Goal: Information Seeking & Learning: Learn about a topic

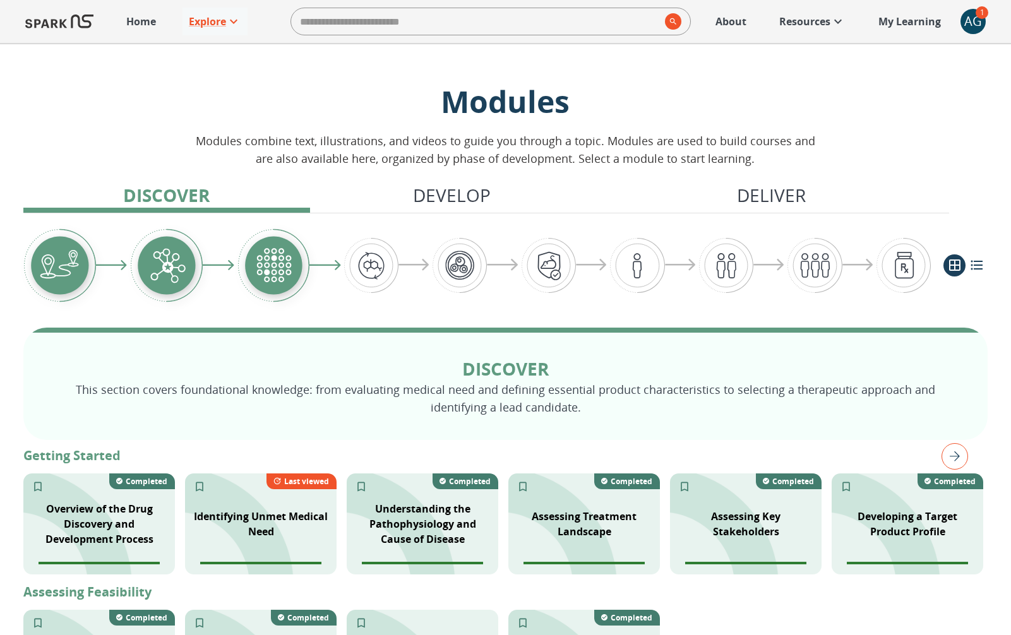
scroll to position [3, 0]
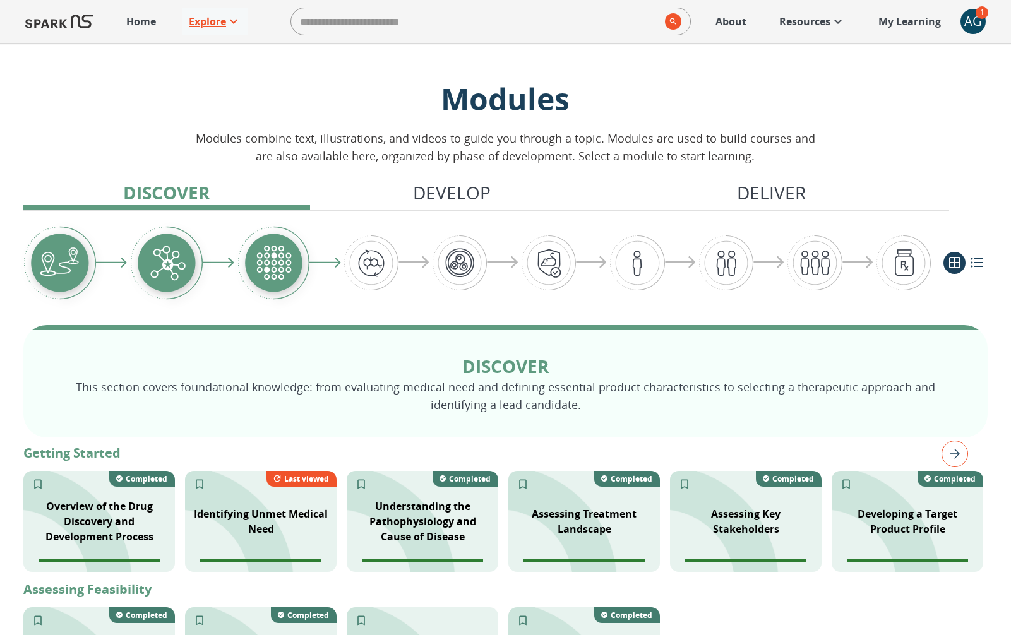
click at [225, 23] on p "Explore" at bounding box center [207, 21] width 37 height 15
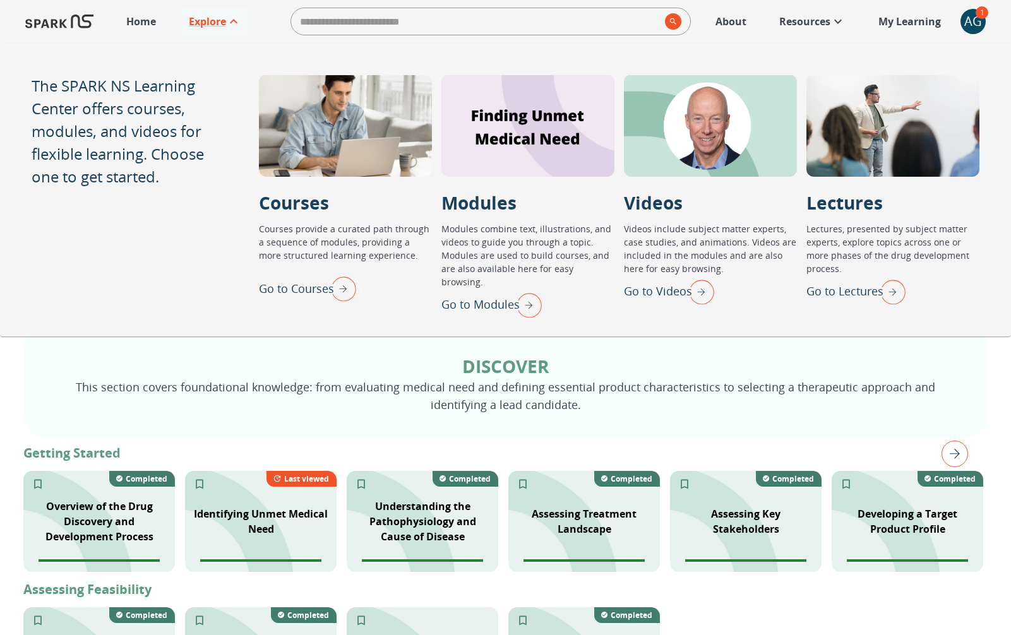
click at [890, 279] on img "Go to Lectures" at bounding box center [890, 291] width 32 height 33
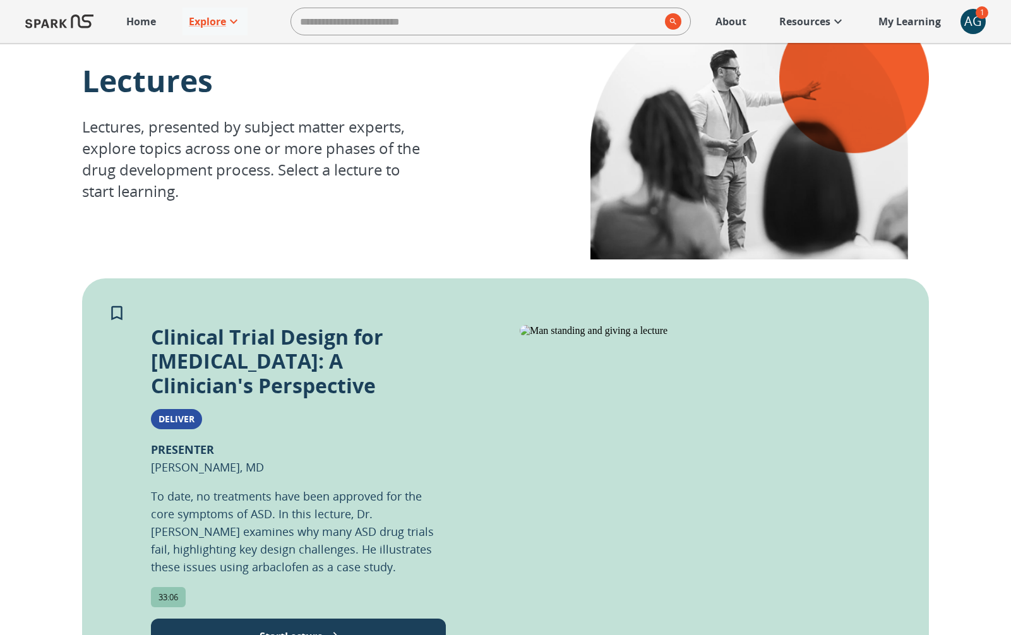
scroll to position [26, 0]
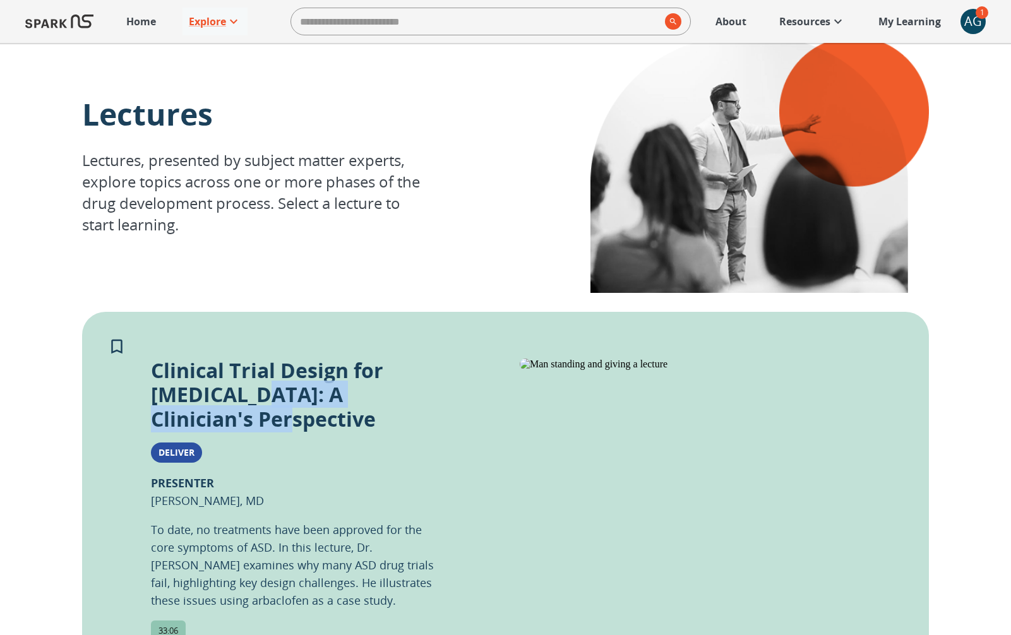
drag, startPoint x: 256, startPoint y: 396, endPoint x: 349, endPoint y: 463, distance: 114.4
click at [349, 463] on div "Clinical Trial Design for [MEDICAL_DATA]: A Clinician's Perspective Deliver PRE…" at bounding box center [298, 523] width 295 height 329
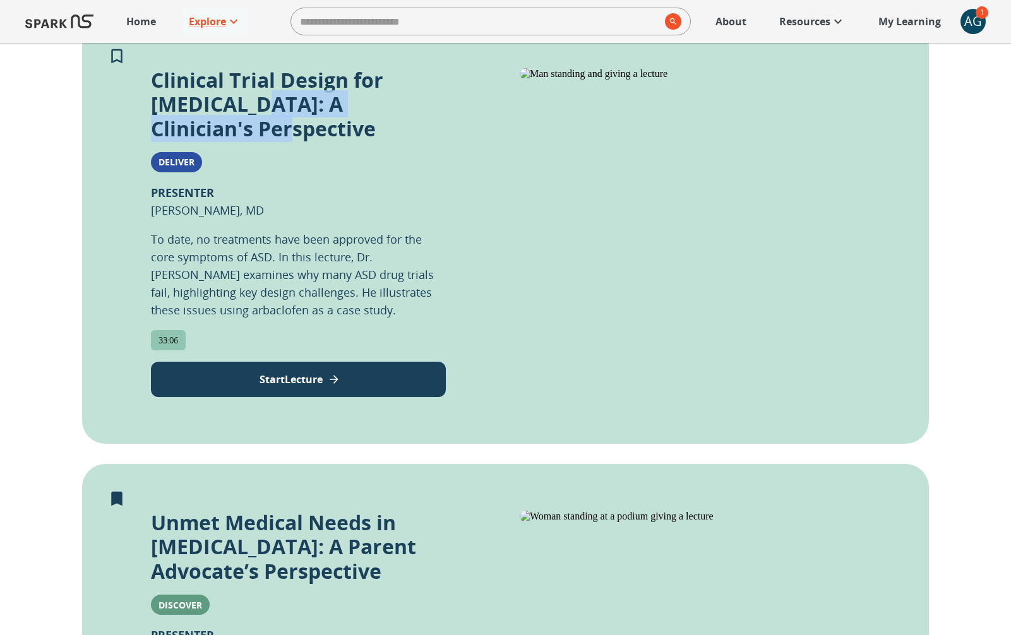
scroll to position [292, 0]
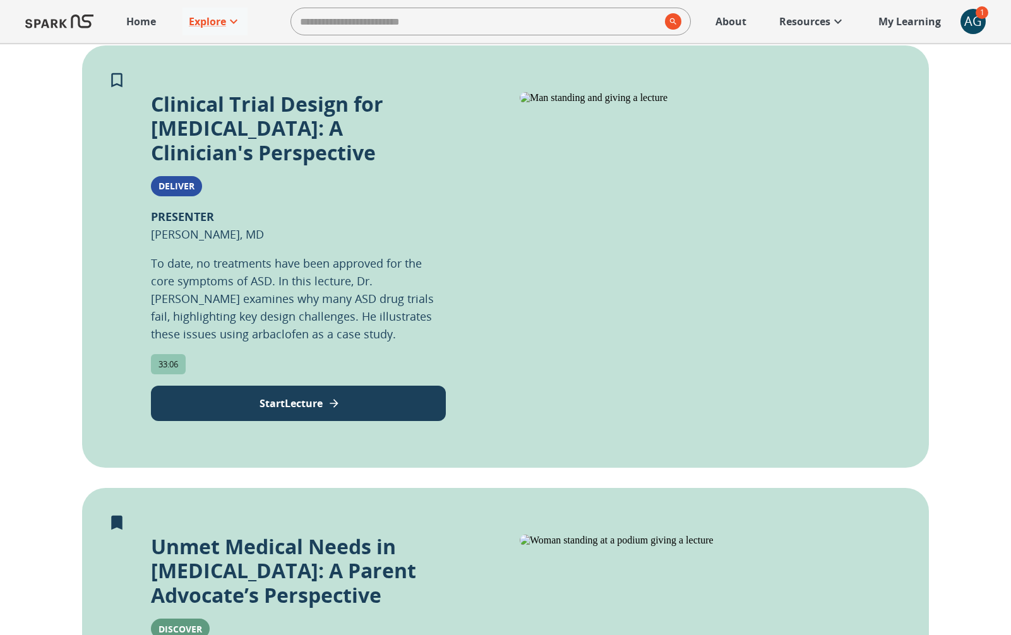
click at [246, 230] on div "Clinical Trial Design for [MEDICAL_DATA]: A Clinician's Perspective Deliver PRE…" at bounding box center [298, 256] width 295 height 329
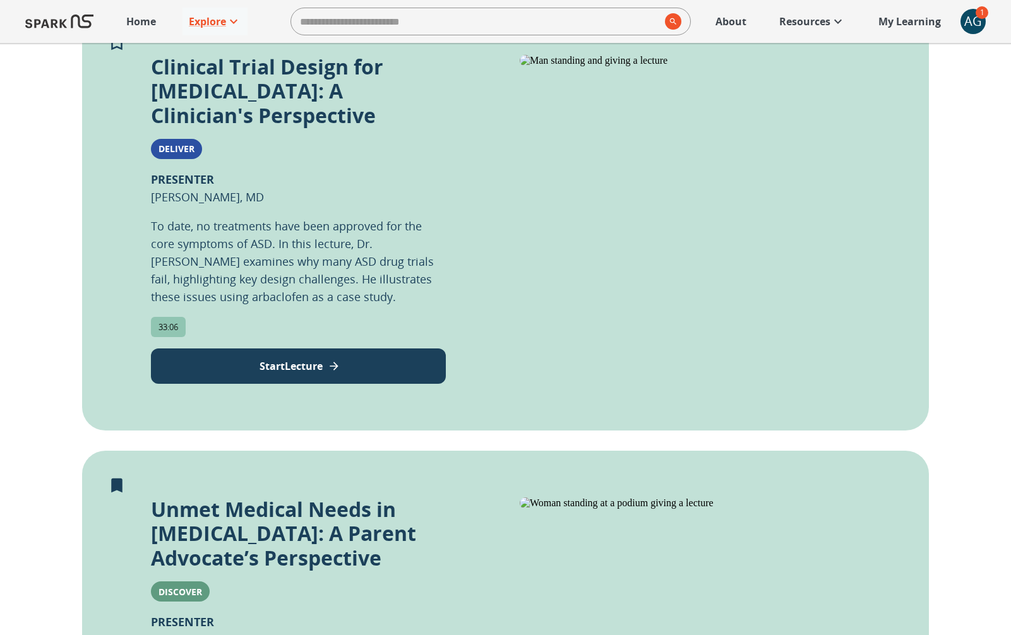
scroll to position [0, 0]
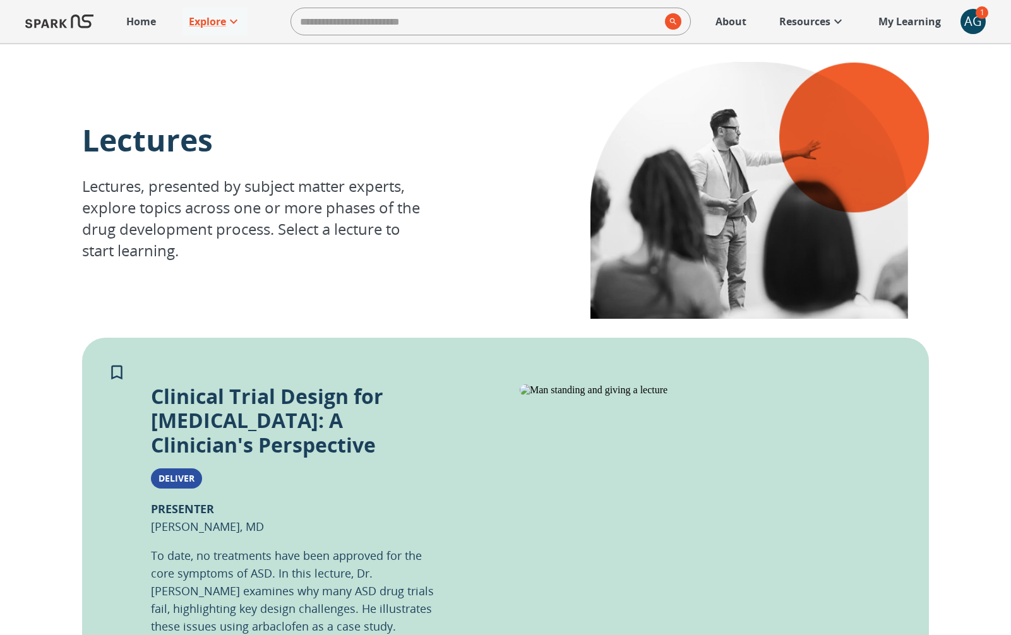
click at [145, 28] on p "Home" at bounding box center [141, 21] width 30 height 15
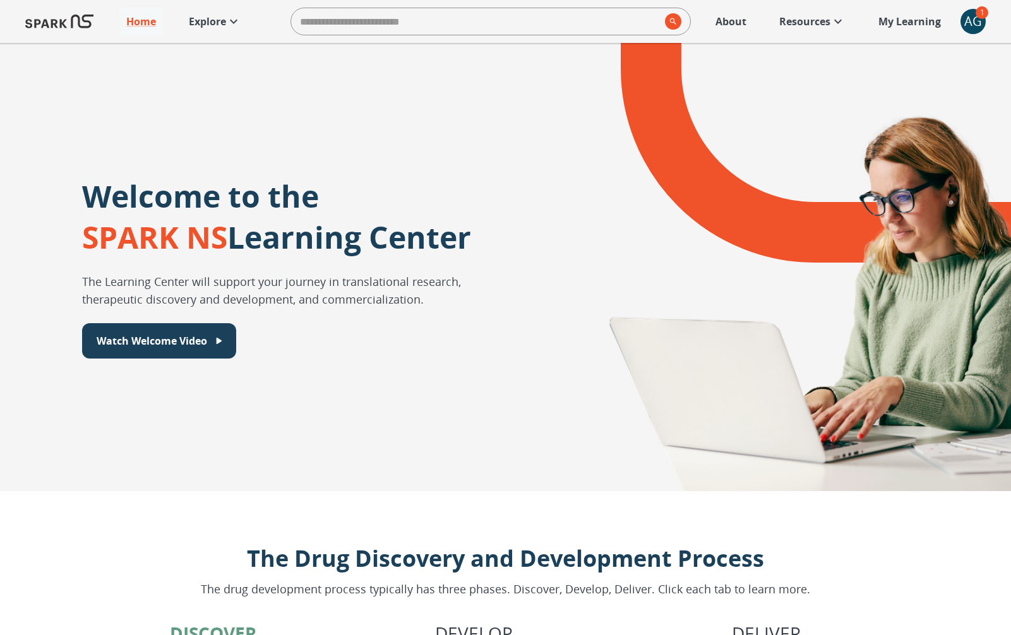
click at [819, 13] on link "Resources" at bounding box center [812, 22] width 79 height 28
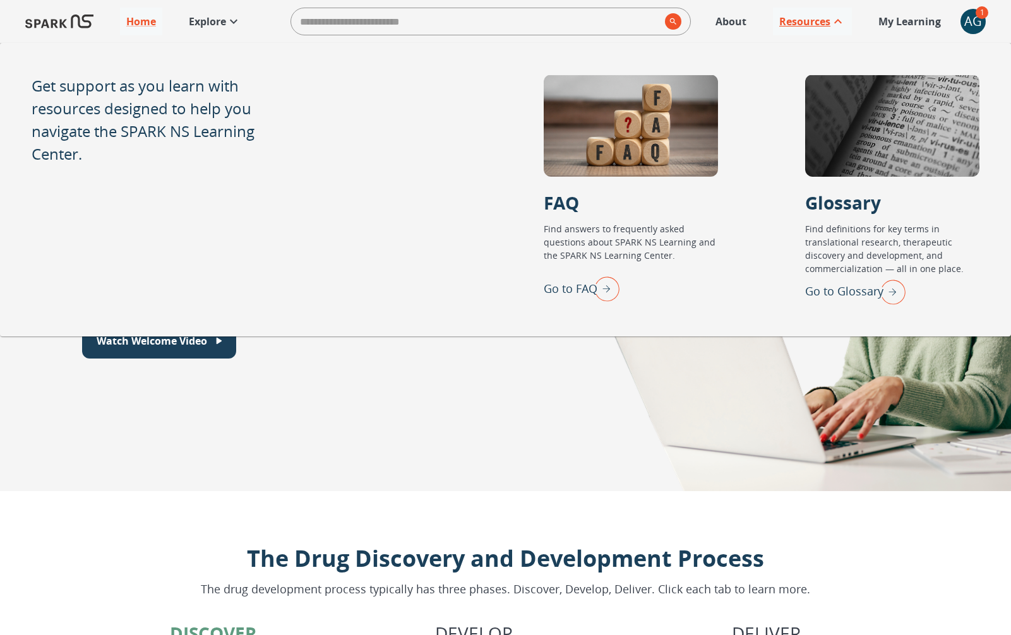
click at [826, 19] on p "Resources" at bounding box center [804, 21] width 51 height 15
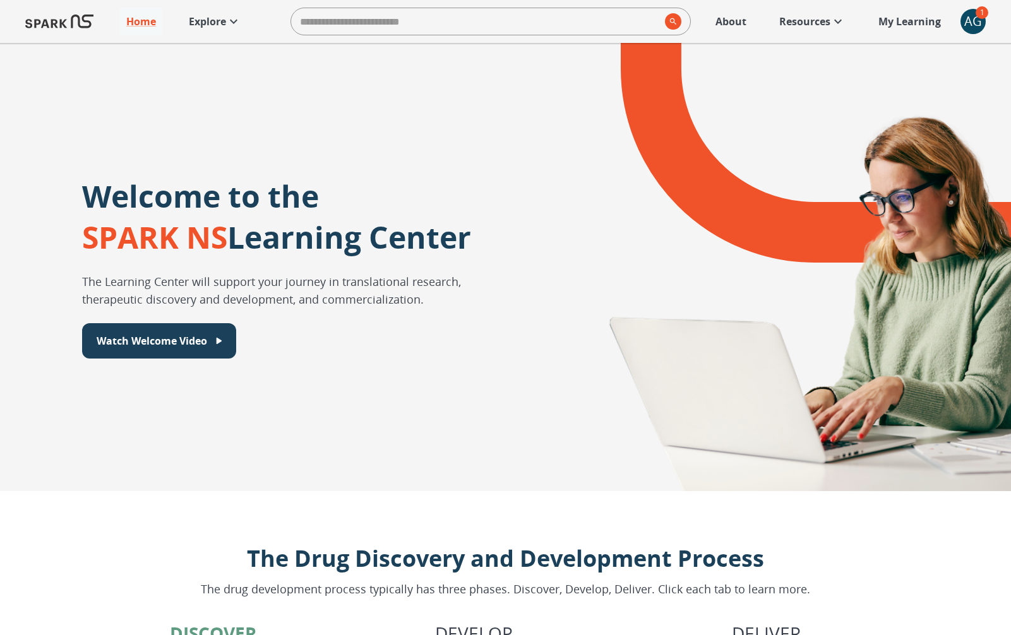
click at [974, 23] on div "AG" at bounding box center [972, 21] width 25 height 25
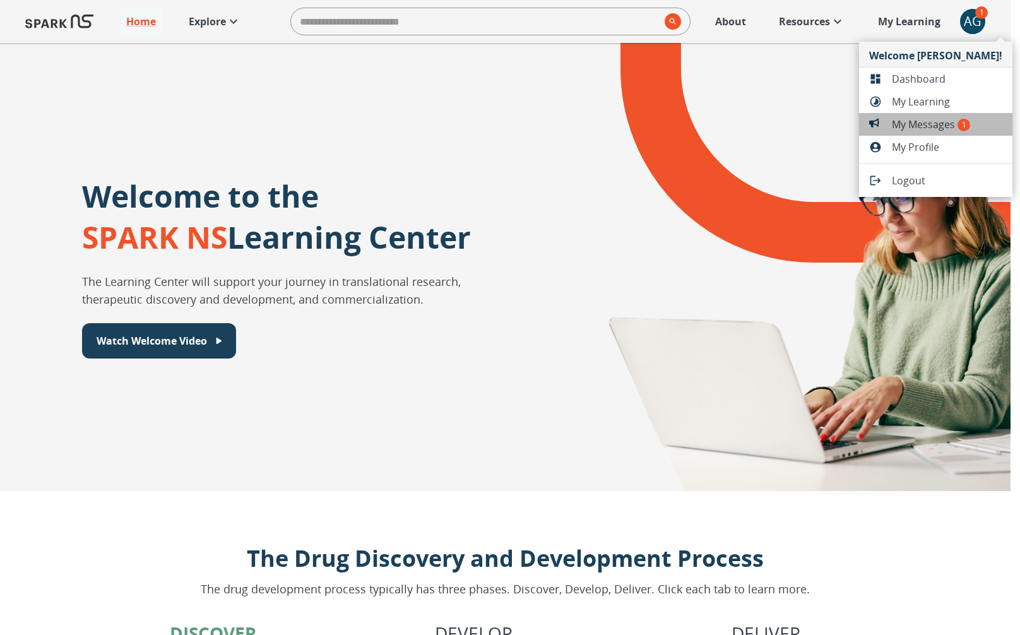
click at [948, 120] on span "My Messages 1" at bounding box center [947, 124] width 110 height 15
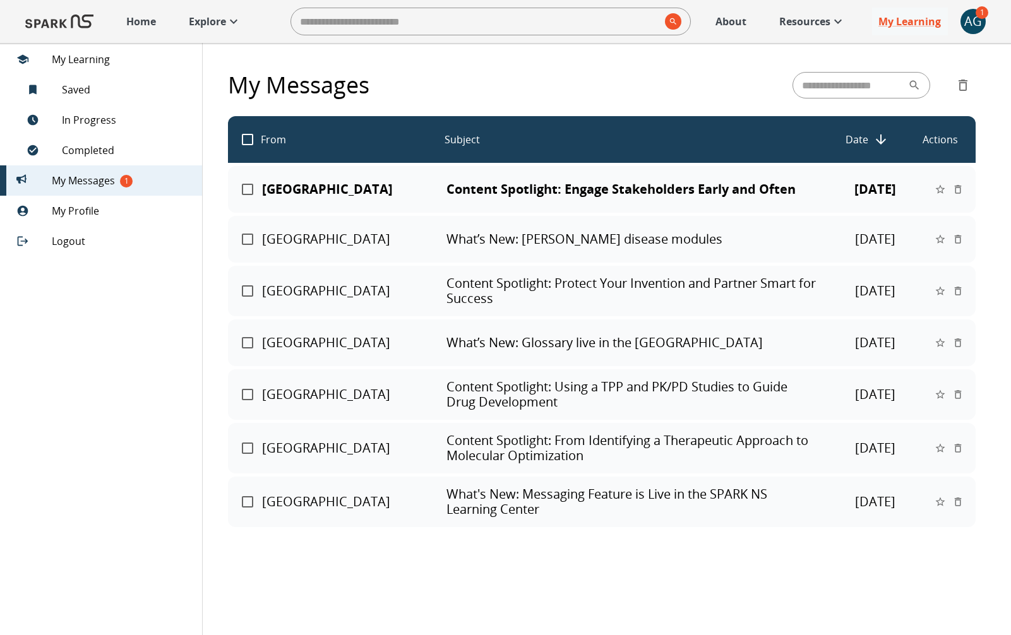
click at [76, 23] on img at bounding box center [59, 21] width 68 height 30
